Goal: Information Seeking & Learning: Check status

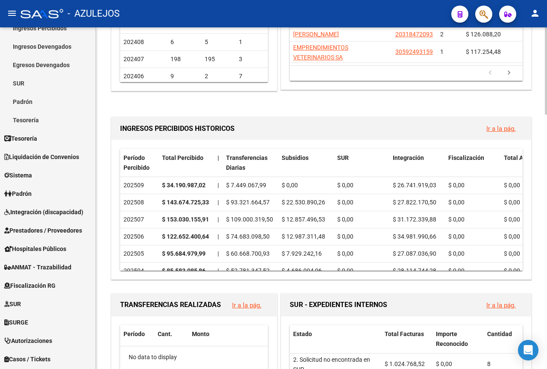
scroll to position [214, 0]
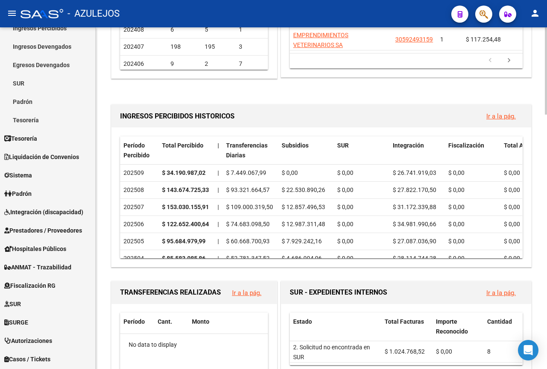
click at [500, 116] on link "Ir a la pág." at bounding box center [502, 116] width 30 height 8
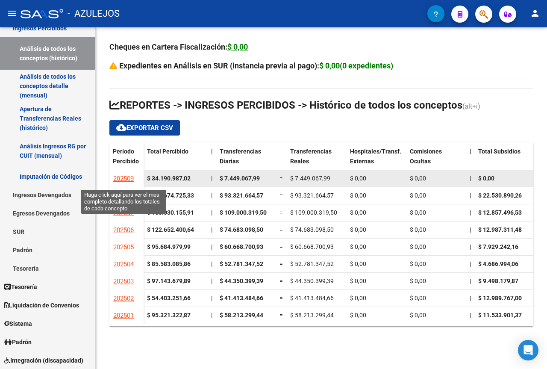
click at [126, 176] on span "202509" at bounding box center [123, 179] width 21 height 8
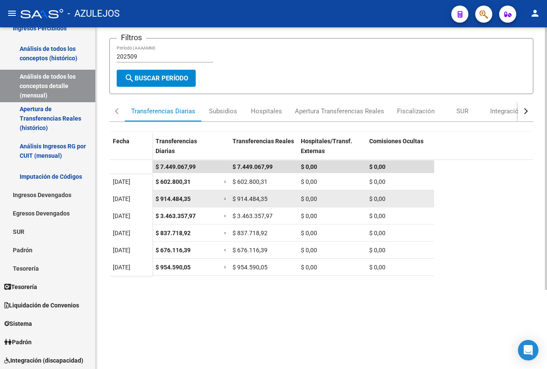
scroll to position [86, 0]
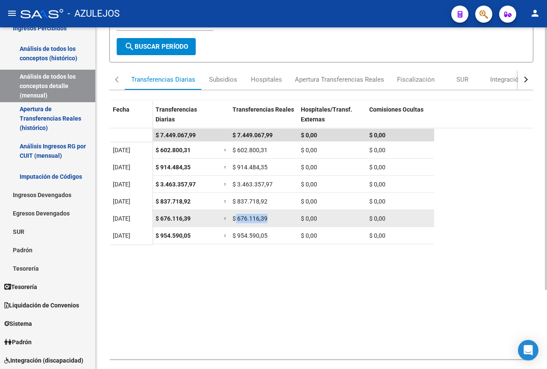
drag, startPoint x: 236, startPoint y: 218, endPoint x: 273, endPoint y: 219, distance: 36.8
click at [273, 219] on div "$ 676.116,39" at bounding box center [264, 219] width 62 height 10
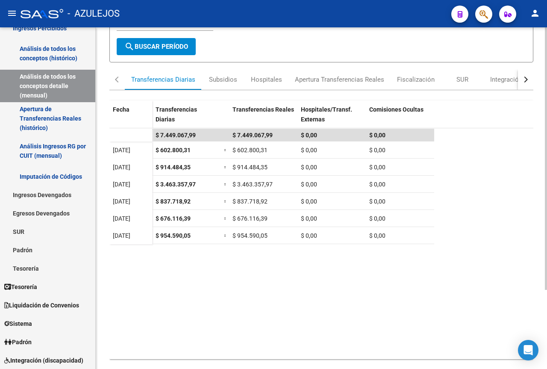
click at [281, 252] on datatable-body "$ 7.449.067,99 $ 7.449.067,99 $ 0,00 $ 0,00 [DATE] $ 602.800,31 = $ 602.800,31 …" at bounding box center [321, 243] width 424 height 230
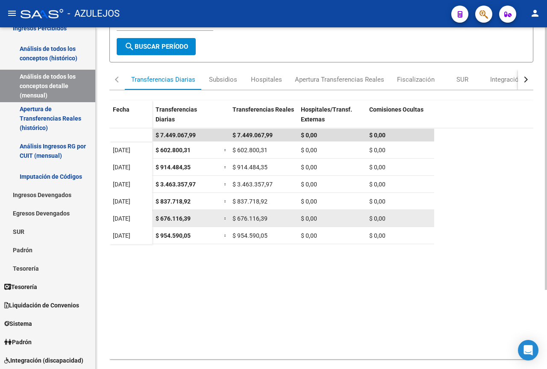
drag, startPoint x: 113, startPoint y: 217, endPoint x: 137, endPoint y: 219, distance: 23.6
click at [130, 219] on span "[DATE]" at bounding box center [122, 218] width 18 height 7
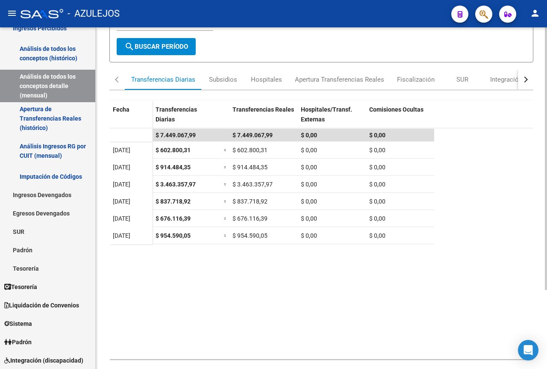
drag, startPoint x: 136, startPoint y: 244, endPoint x: 142, endPoint y: 246, distance: 5.7
click at [138, 245] on datatable-body "$ 7.449.067,99 $ 7.449.067,99 $ 0,00 $ 0,00 [DATE] $ 602.800,31 = $ 602.800,31 …" at bounding box center [321, 243] width 424 height 230
click at [246, 244] on datatable-body "$ 7.449.067,99 $ 7.449.067,99 $ 0,00 $ 0,00 [DATE] $ 602.800,31 = $ 602.800,31 …" at bounding box center [321, 243] width 424 height 230
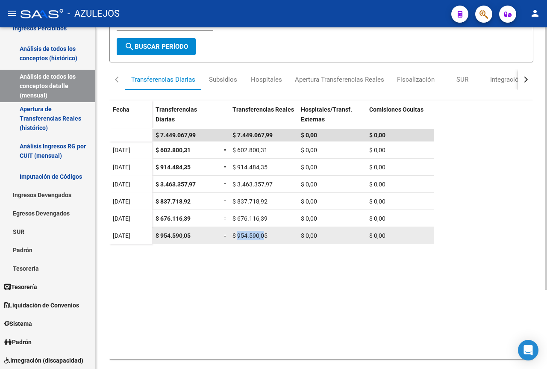
drag, startPoint x: 237, startPoint y: 236, endPoint x: 265, endPoint y: 235, distance: 28.2
click at [265, 235] on span "$ 954.590,05" at bounding box center [250, 235] width 35 height 7
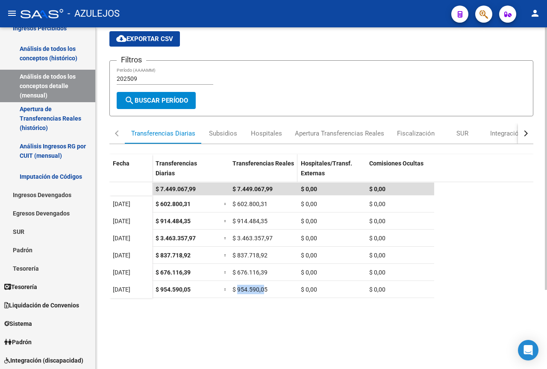
scroll to position [0, 0]
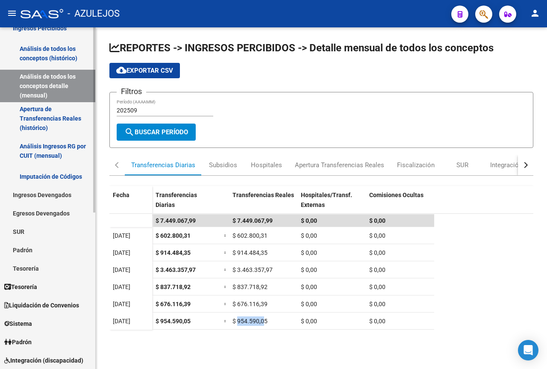
click at [53, 89] on link "Análisis de todos los conceptos detalle (mensual)" at bounding box center [47, 86] width 95 height 32
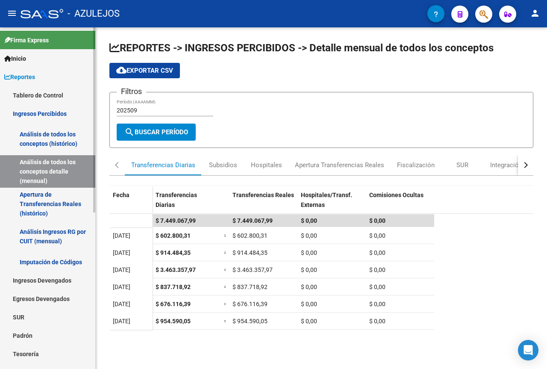
click at [34, 78] on span "Reportes" at bounding box center [19, 76] width 31 height 9
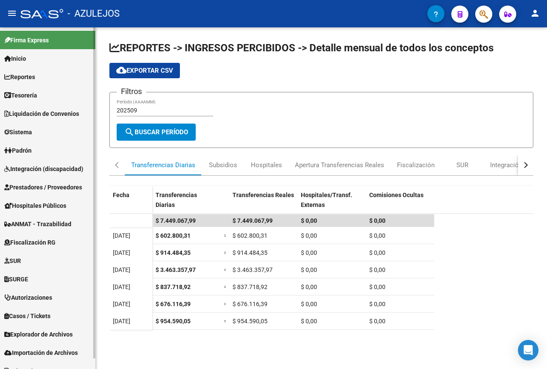
click at [27, 72] on span "Reportes" at bounding box center [19, 76] width 31 height 9
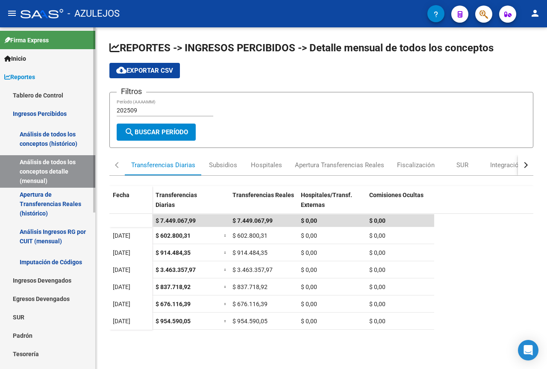
click at [56, 96] on link "Tablero de Control" at bounding box center [47, 95] width 95 height 18
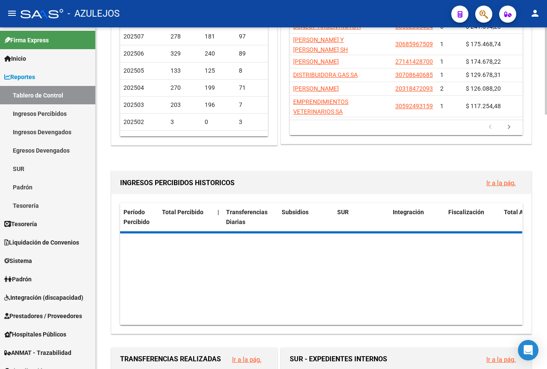
scroll to position [171, 0]
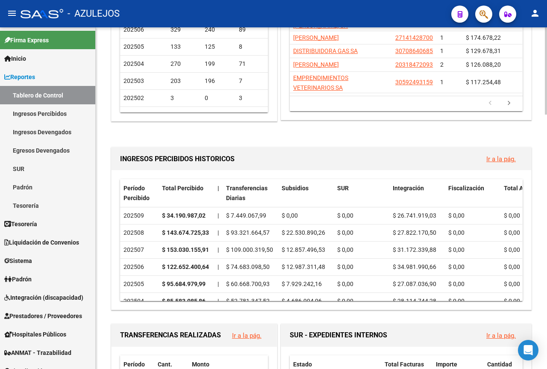
click at [496, 161] on link "Ir a la pág." at bounding box center [502, 159] width 30 height 8
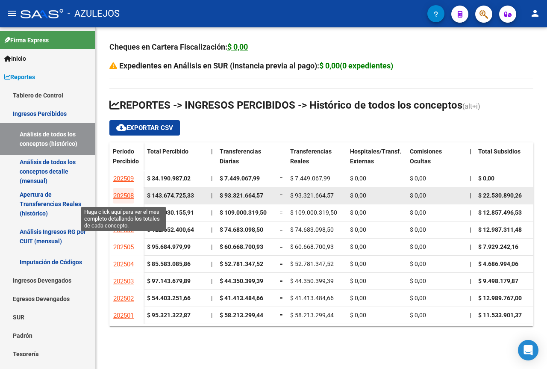
click at [126, 195] on span "202508" at bounding box center [123, 196] width 21 height 8
